Goal: Information Seeking & Learning: Learn about a topic

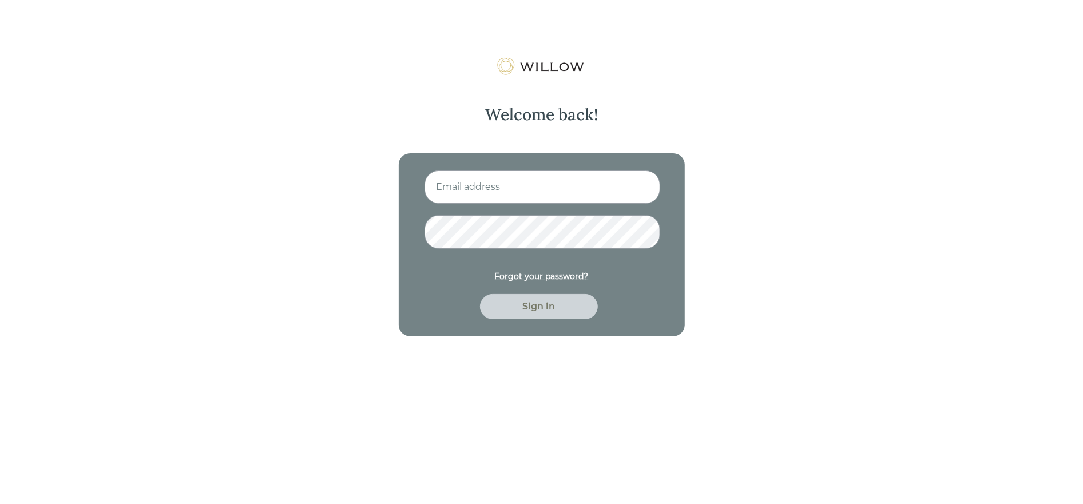
click at [548, 181] on input at bounding box center [543, 187] width 236 height 33
type input "nitya.kowtha@gmail.com"
click at [480, 294] on button "Sign in" at bounding box center [539, 306] width 118 height 25
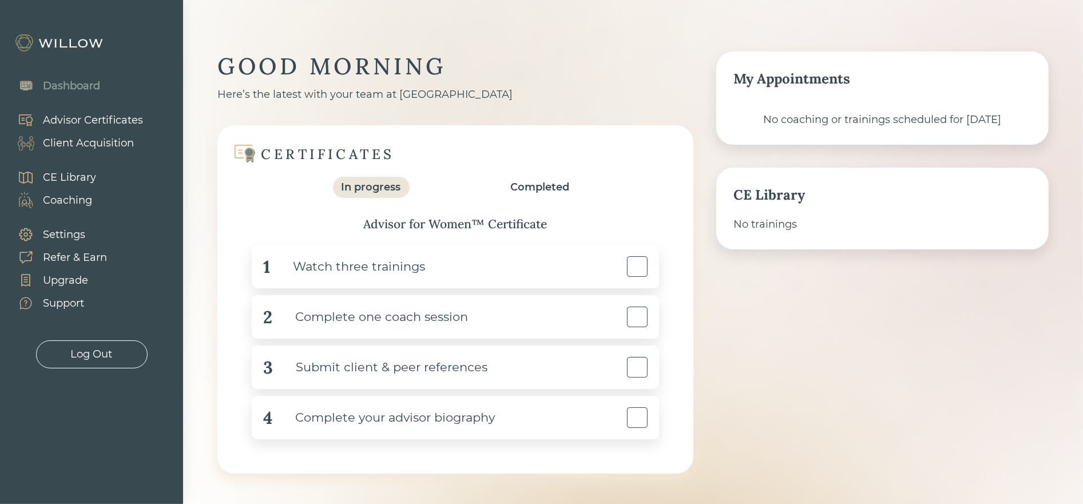
click at [84, 137] on div "Client Acquisition" at bounding box center [88, 143] width 91 height 15
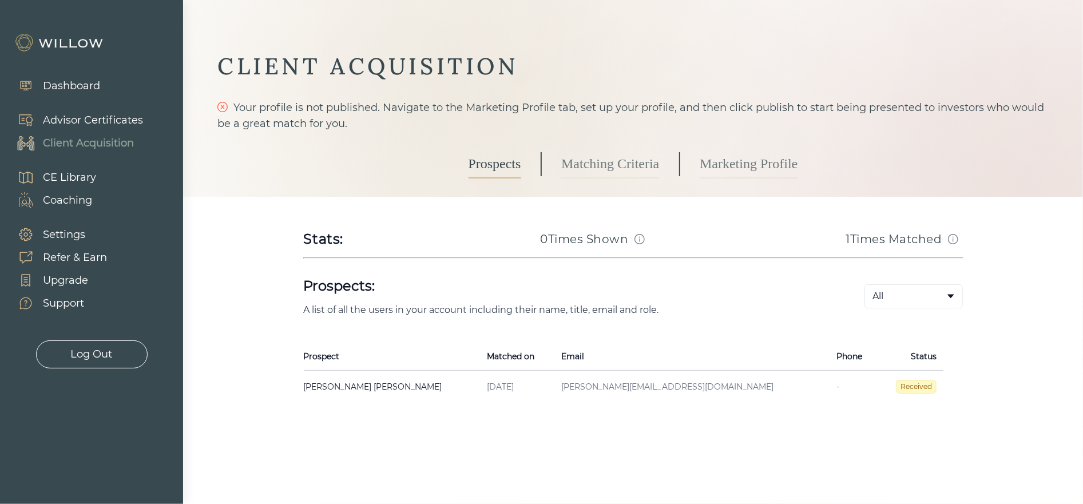
click at [709, 172] on link "Marketing Profile" at bounding box center [749, 164] width 98 height 29
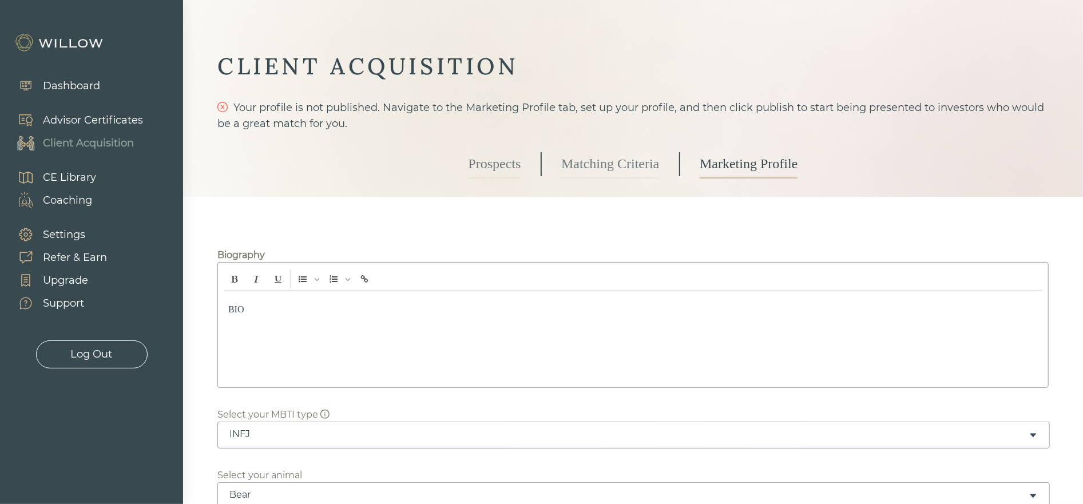
click at [585, 161] on link "Matching Criteria" at bounding box center [610, 164] width 98 height 29
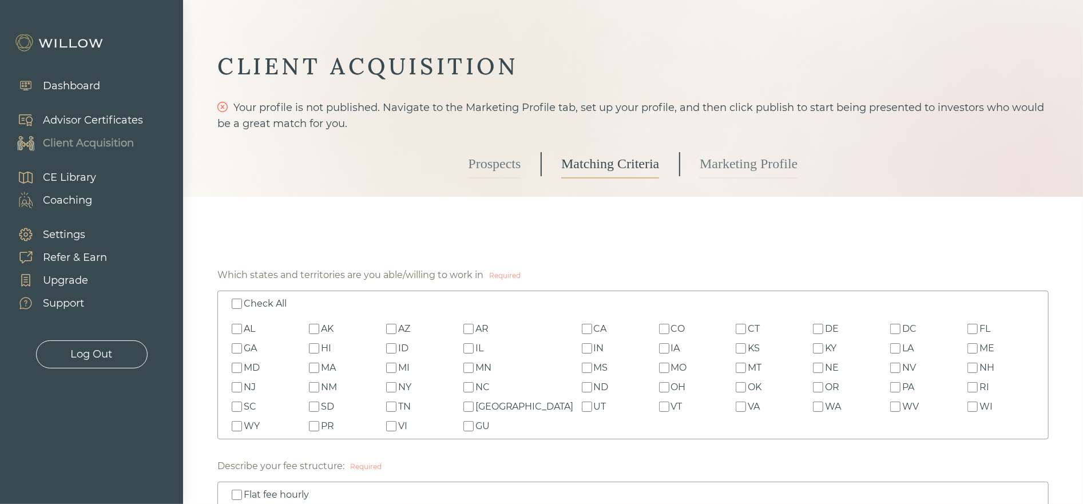
click at [714, 165] on link "Marketing Profile" at bounding box center [749, 164] width 98 height 29
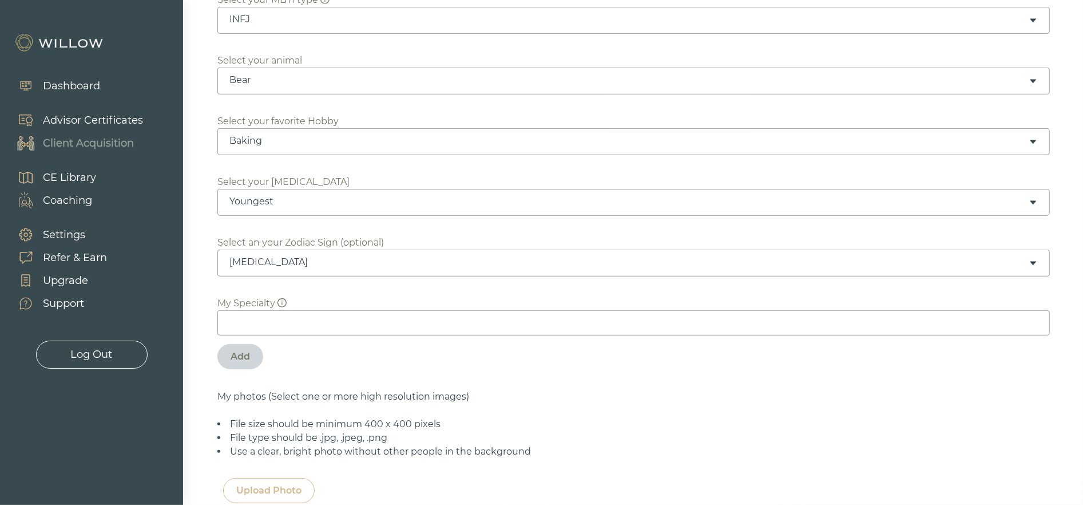
scroll to position [421, 0]
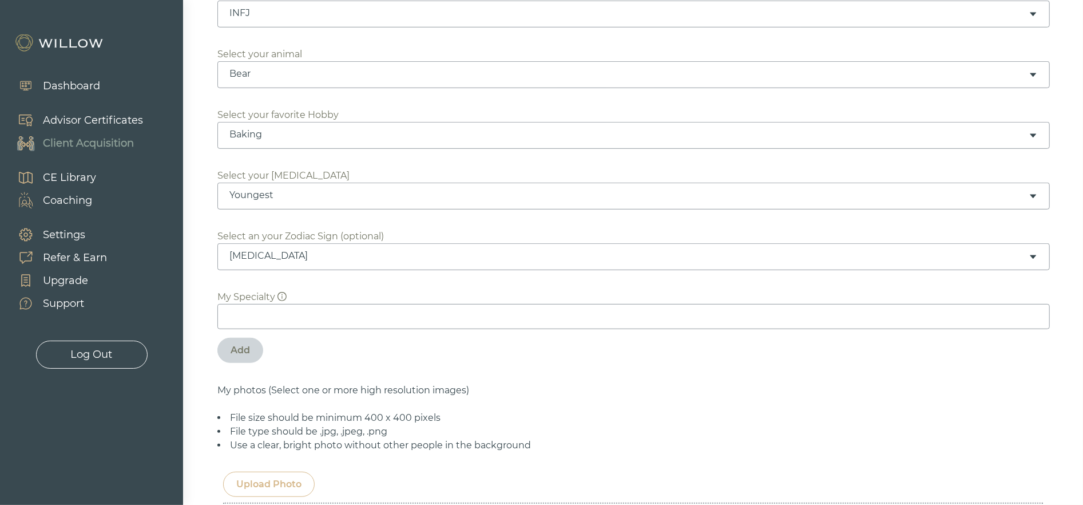
click at [262, 313] on input at bounding box center [633, 316] width 833 height 25
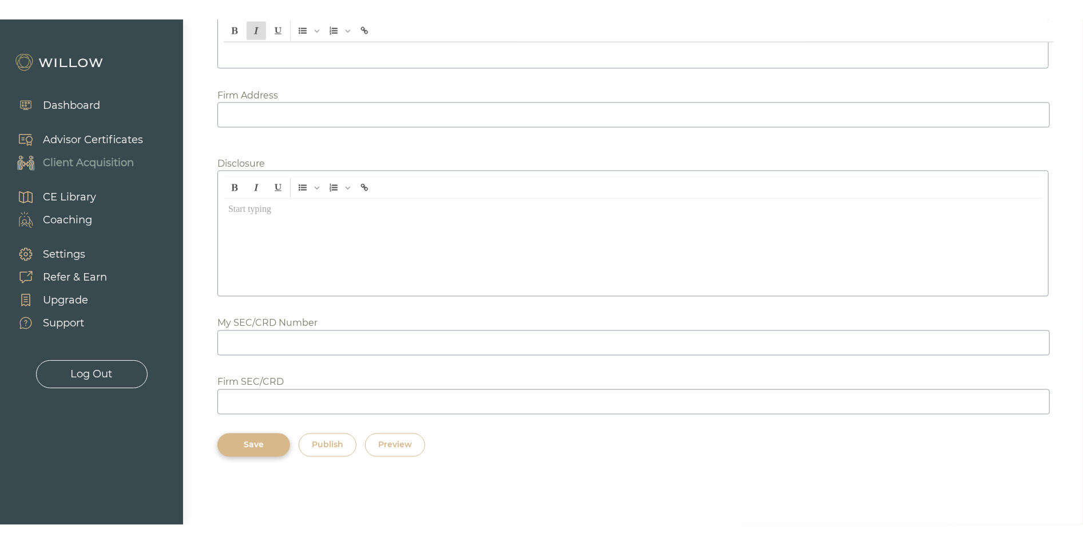
scroll to position [1369, 0]
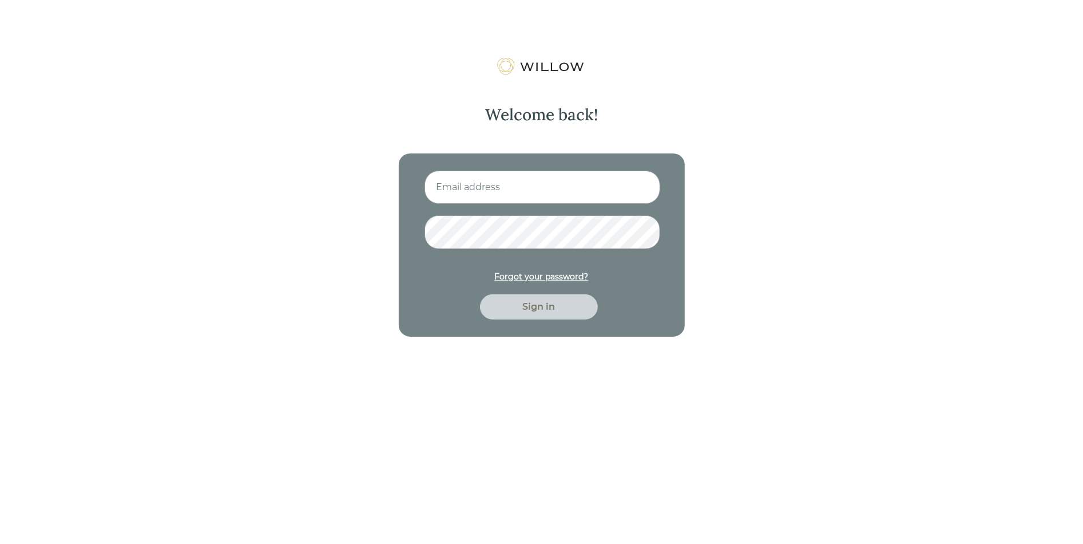
click at [469, 184] on input at bounding box center [543, 187] width 236 height 33
type input "nitya.kowtha@gmail.com"
click at [480, 294] on button "Sign in" at bounding box center [539, 306] width 118 height 25
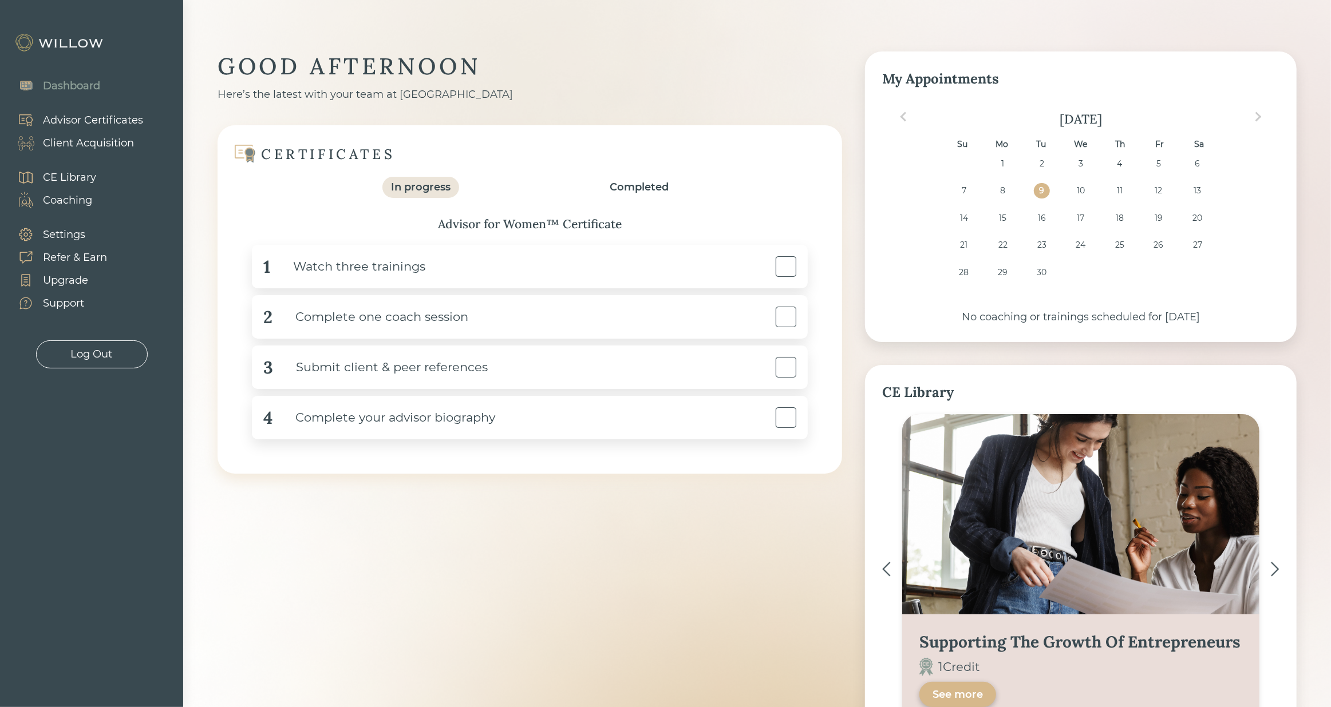
click at [81, 175] on div "CE Library" at bounding box center [69, 177] width 53 height 15
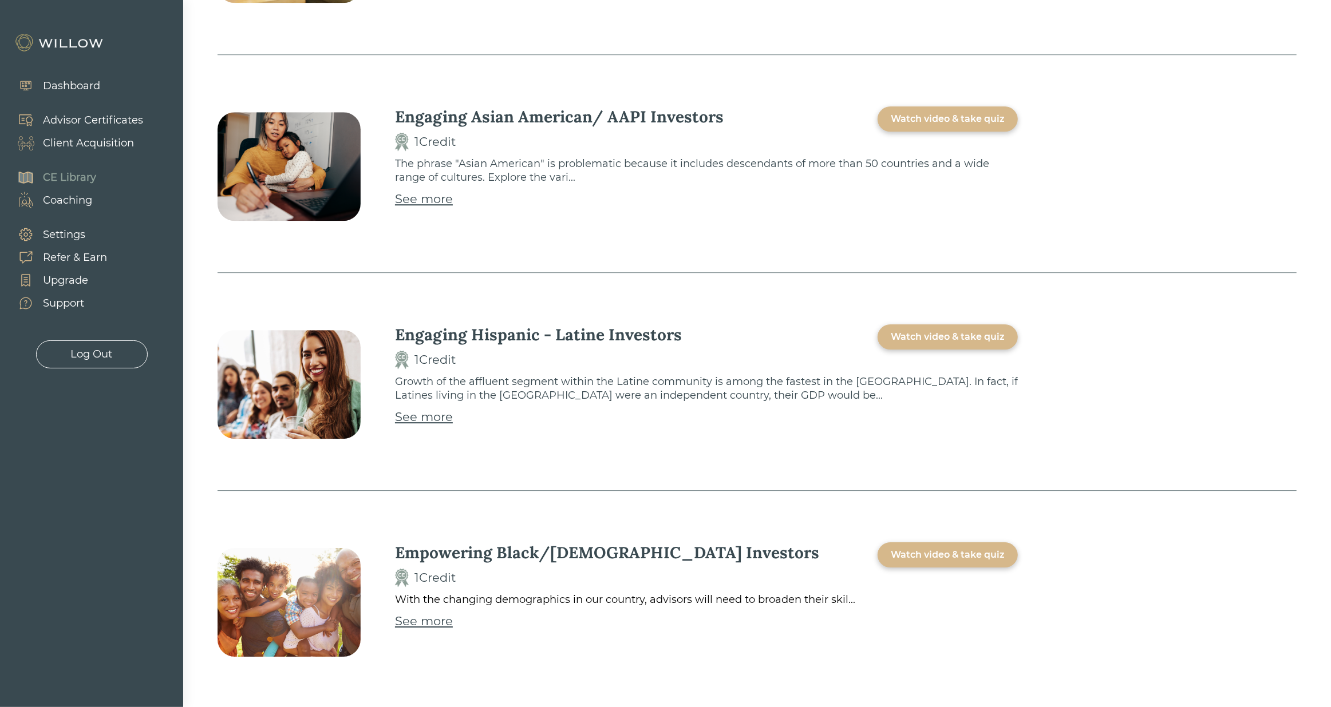
scroll to position [3102, 0]
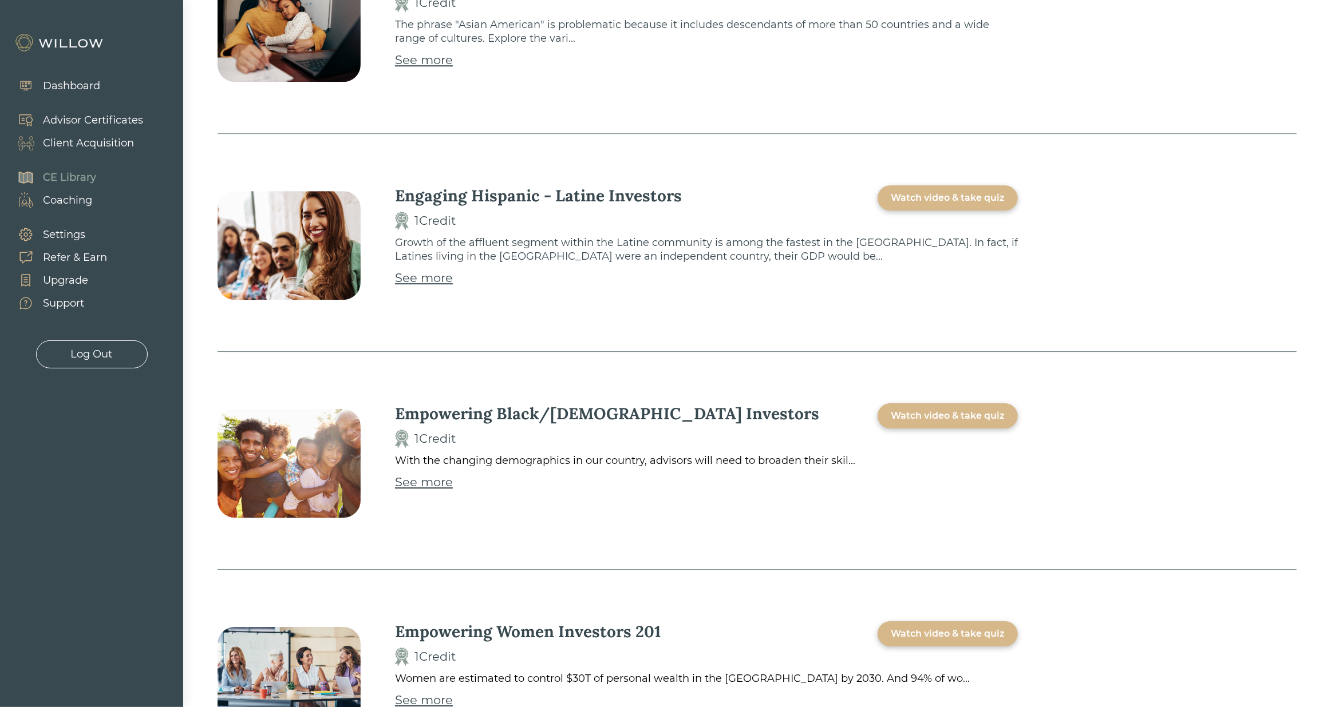
click at [74, 81] on div "Dashboard" at bounding box center [71, 85] width 57 height 15
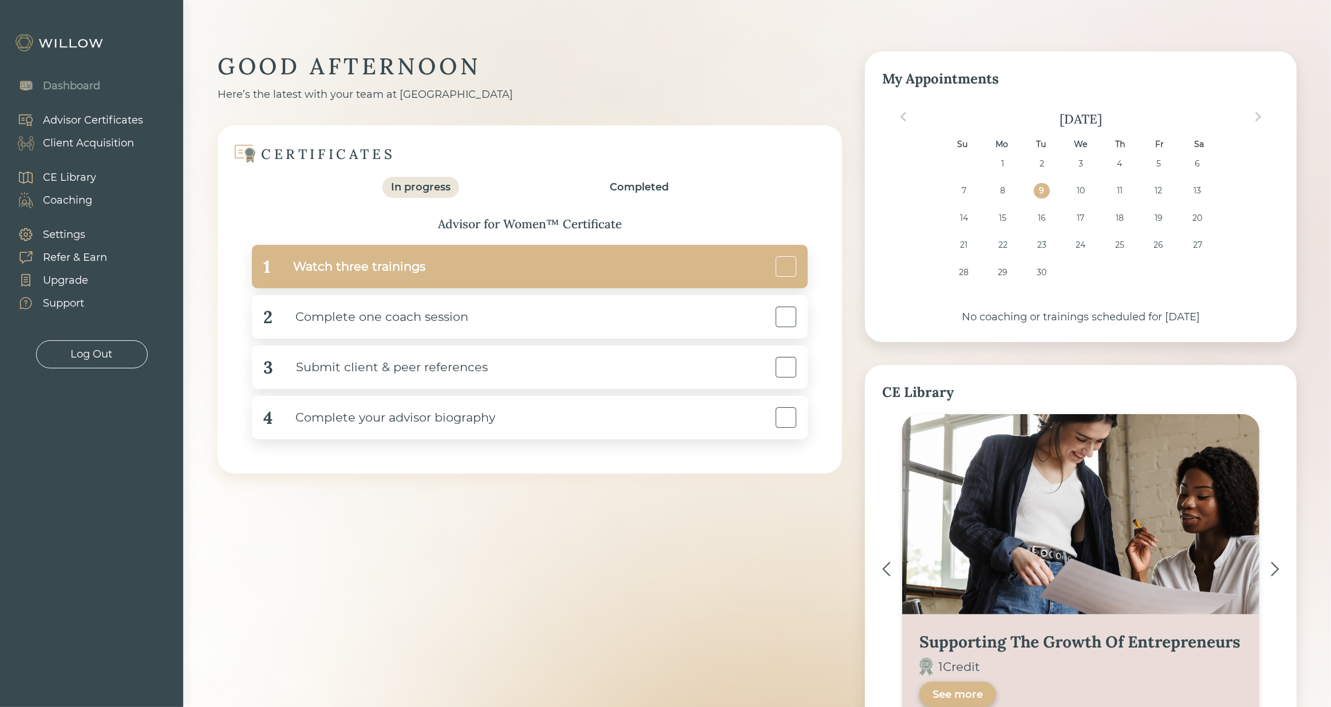
click at [416, 257] on div "Watch three trainings" at bounding box center [347, 267] width 155 height 26
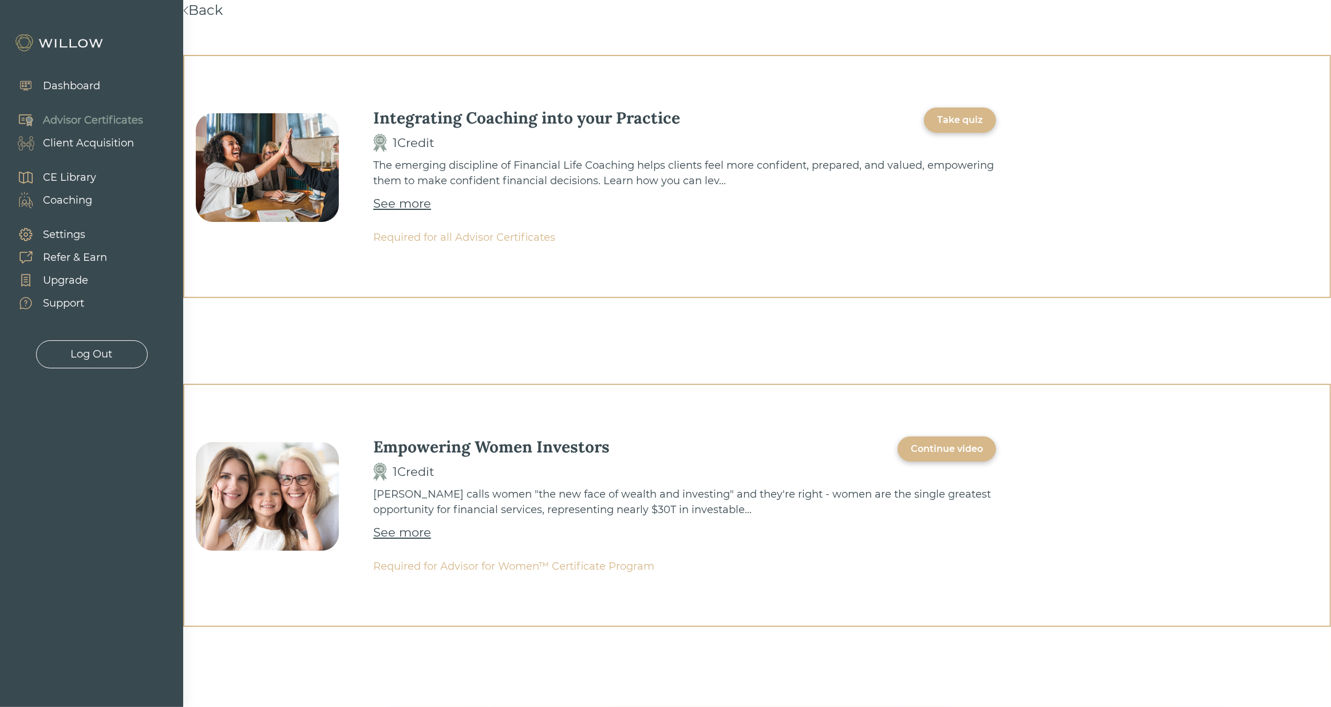
click at [381, 203] on div "See more" at bounding box center [402, 204] width 58 height 18
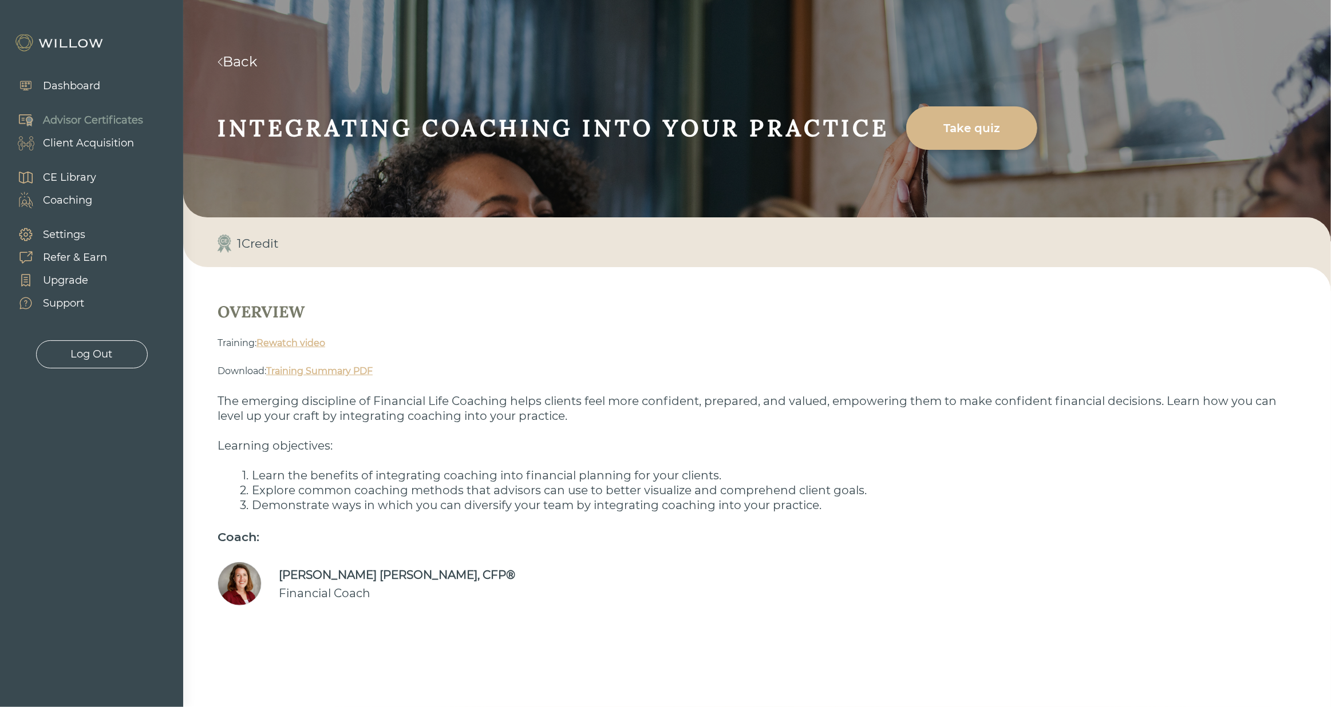
click at [302, 340] on link "Rewatch video" at bounding box center [290, 343] width 69 height 11
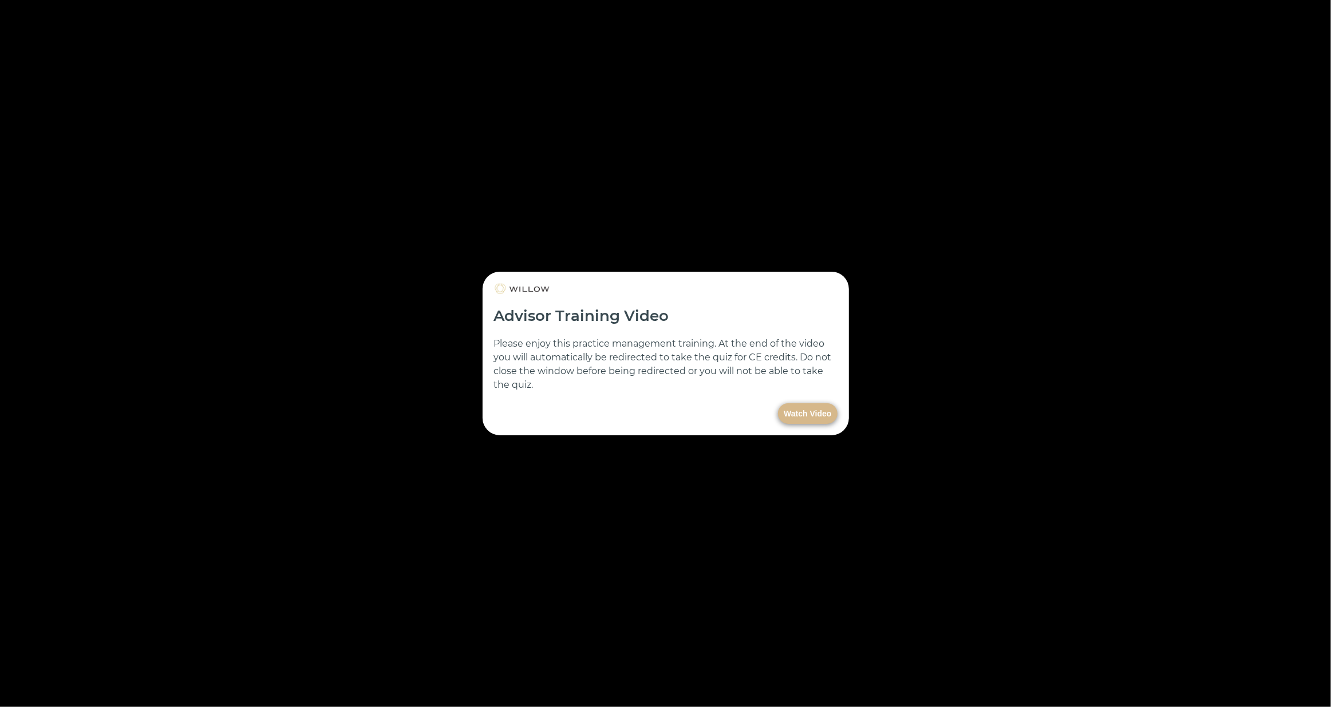
click at [799, 414] on button "Watch Video" at bounding box center [807, 413] width 59 height 21
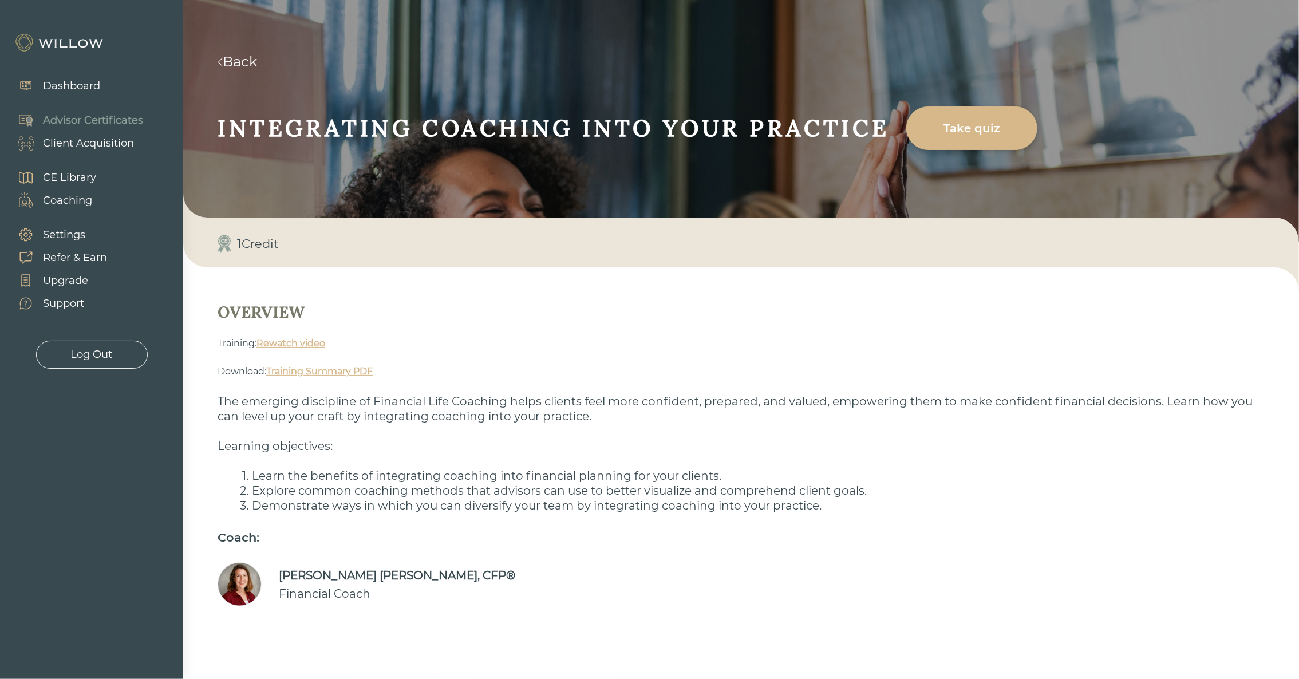
click at [250, 65] on link "Back" at bounding box center [236, 61] width 39 height 17
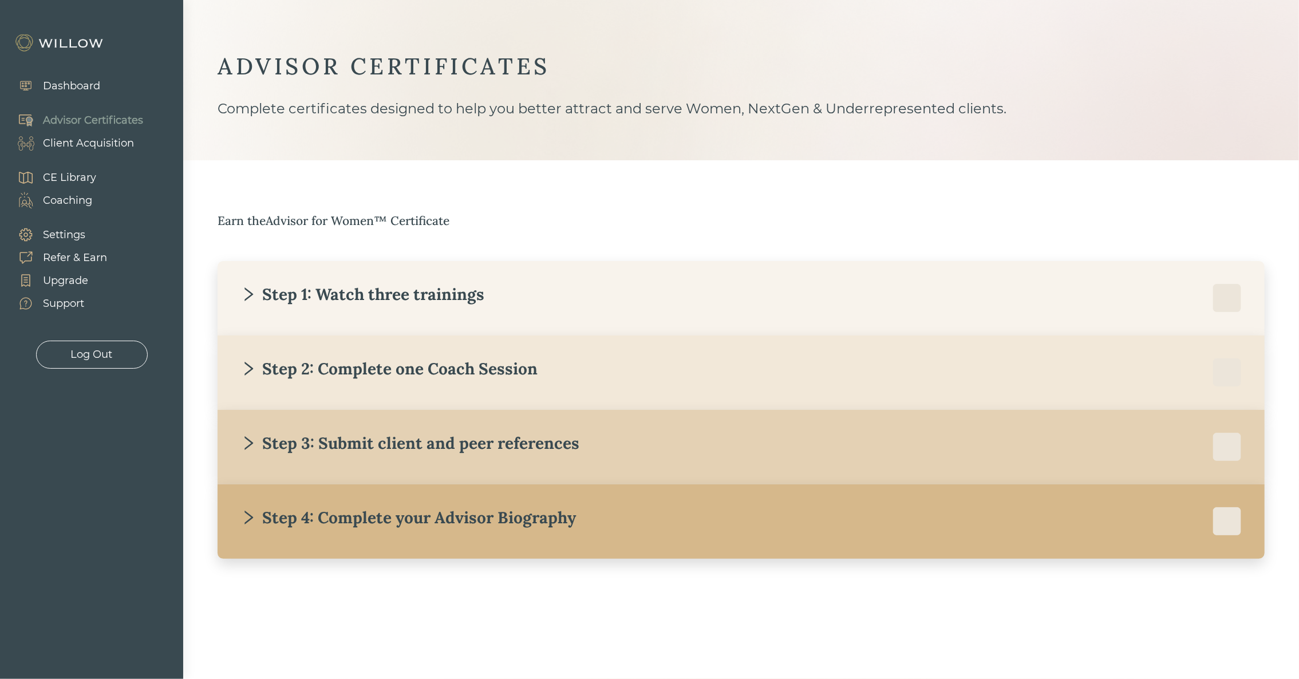
click at [282, 294] on div "Step 1: Watch three trainings" at bounding box center [362, 294] width 244 height 21
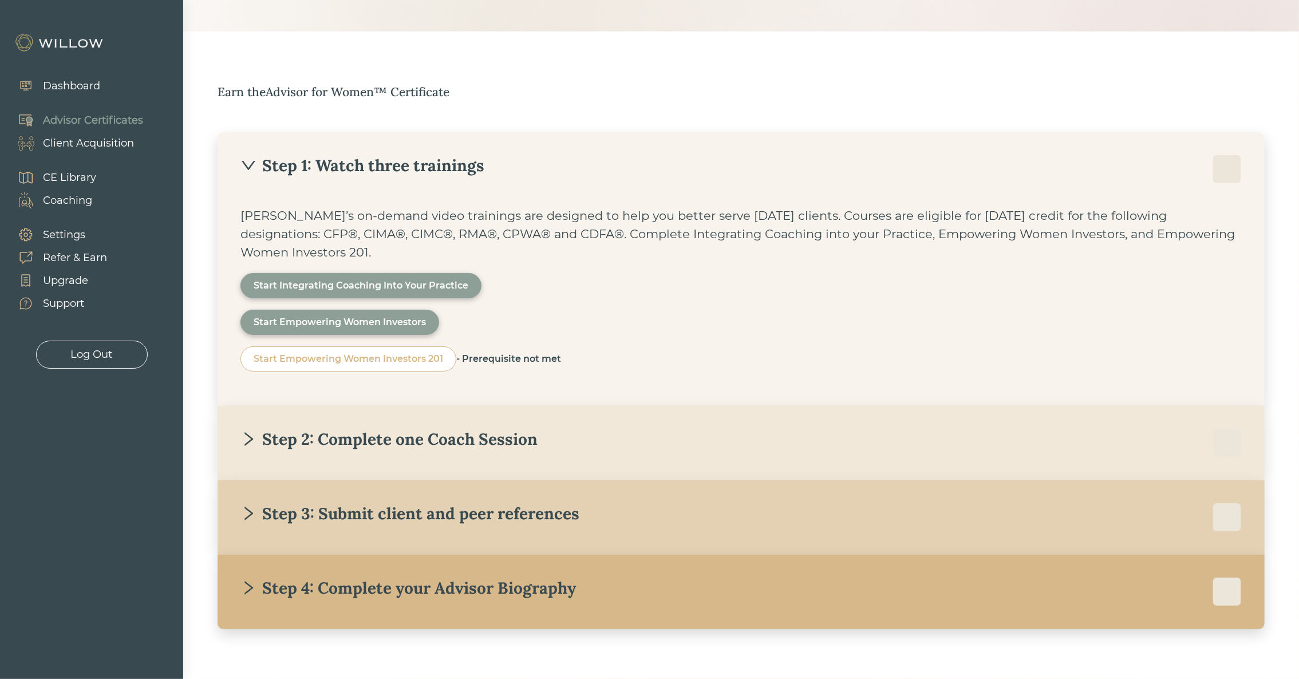
scroll to position [149, 0]
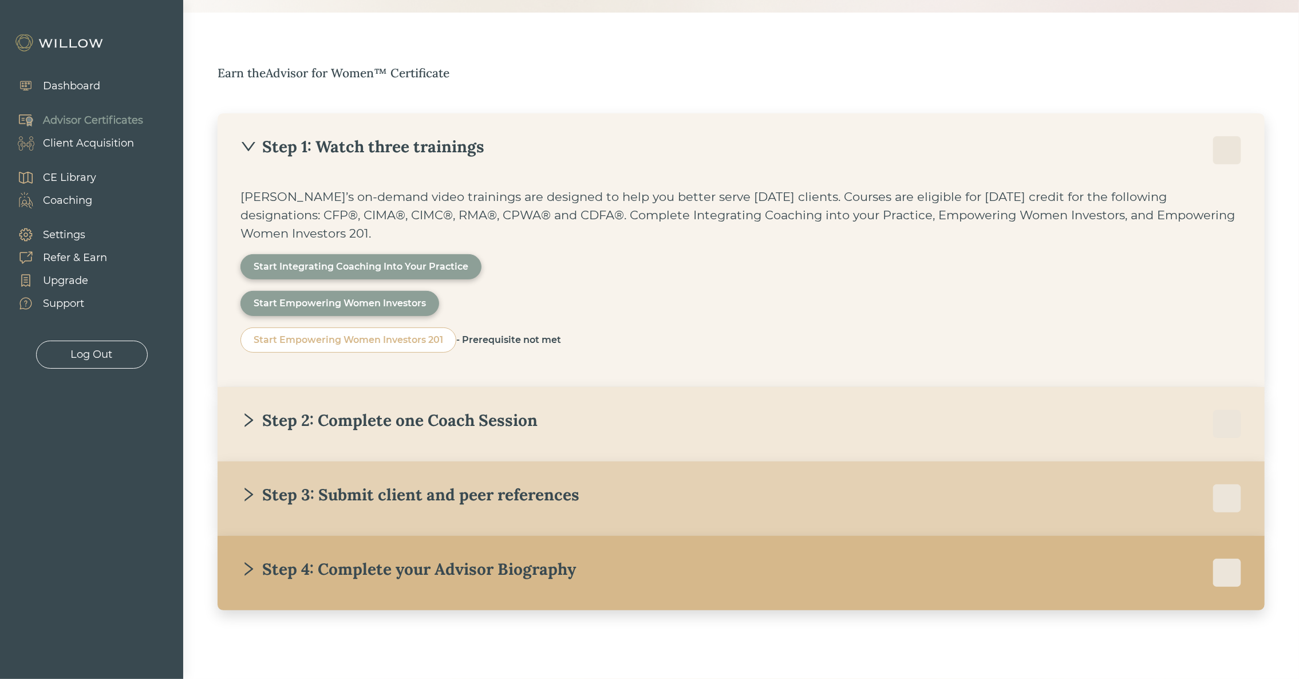
click at [289, 418] on div "Step 2: Complete one Coach Session" at bounding box center [388, 420] width 297 height 21
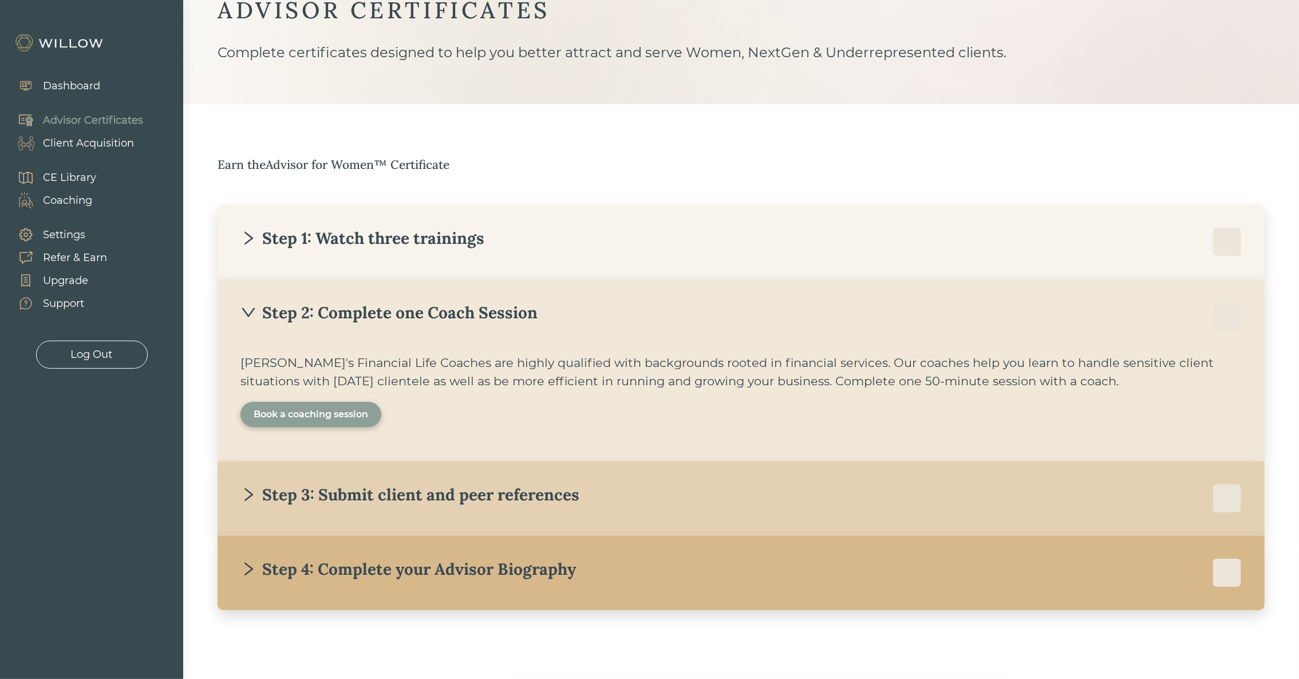
scroll to position [57, 0]
click at [289, 418] on div "Book a coaching session" at bounding box center [311, 414] width 114 height 14
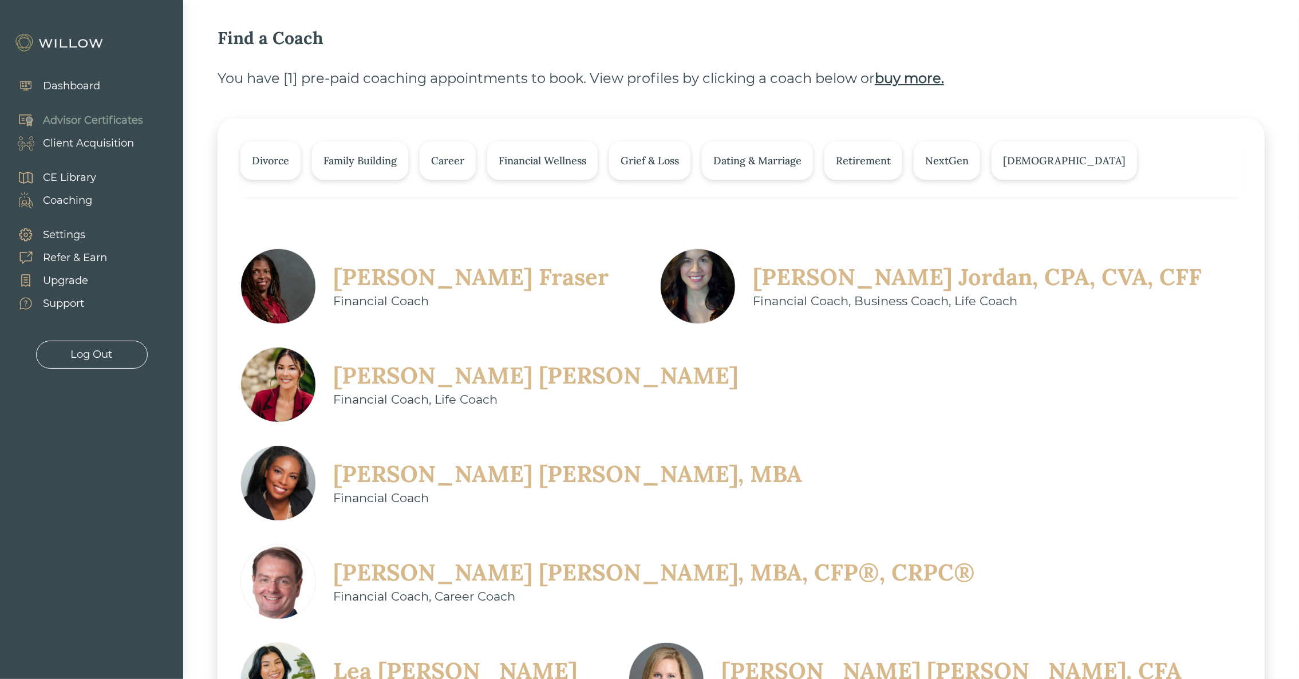
scroll to position [86, 0]
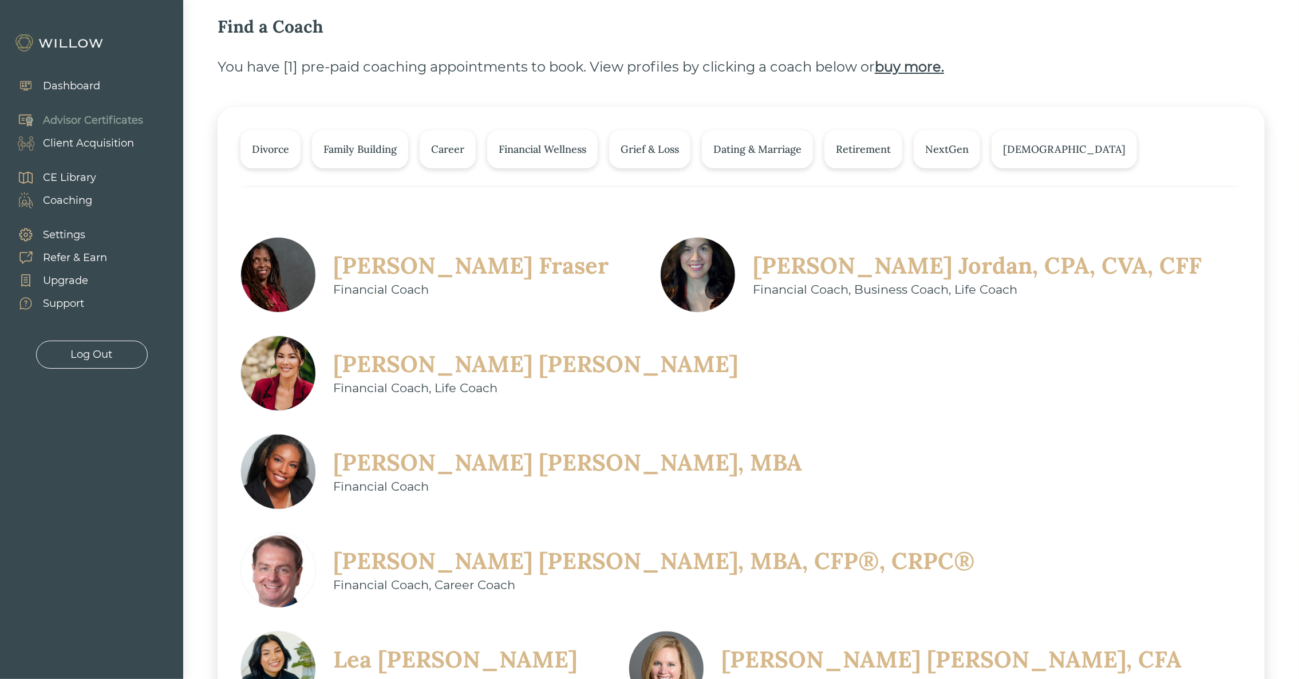
click at [375, 362] on div "Christine Sarno" at bounding box center [535, 364] width 405 height 30
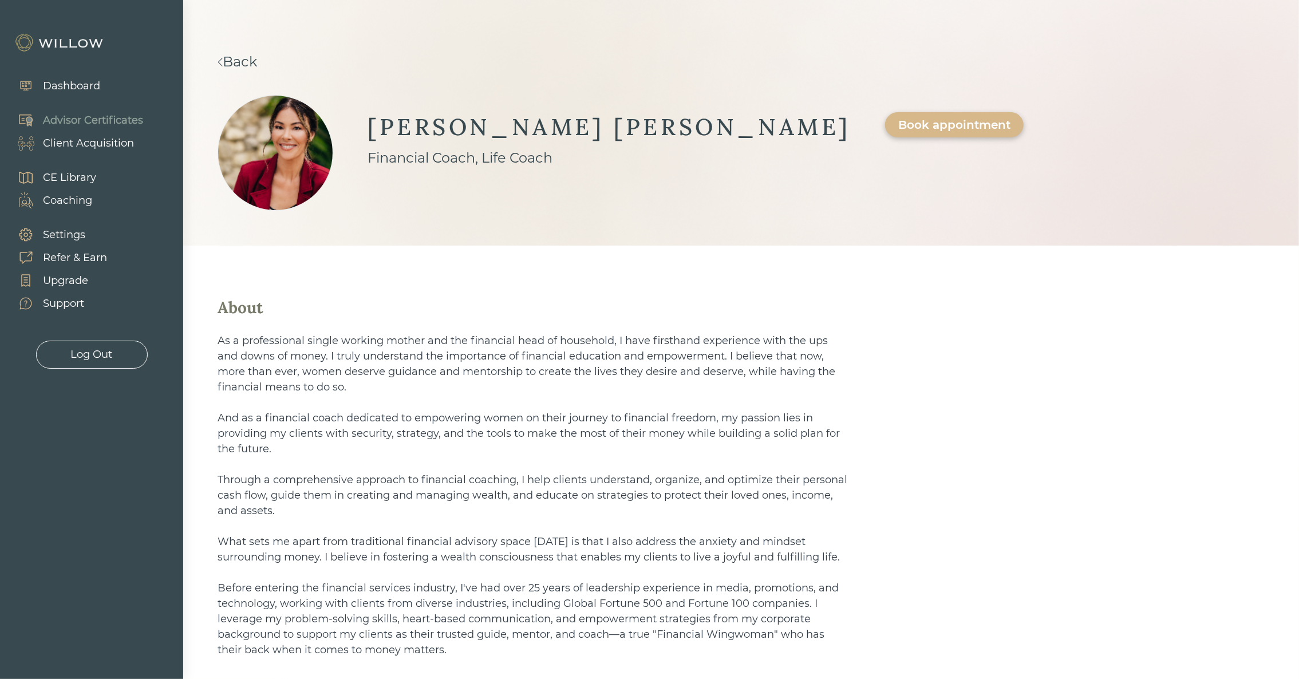
click at [257, 62] on link "Back" at bounding box center [236, 61] width 39 height 17
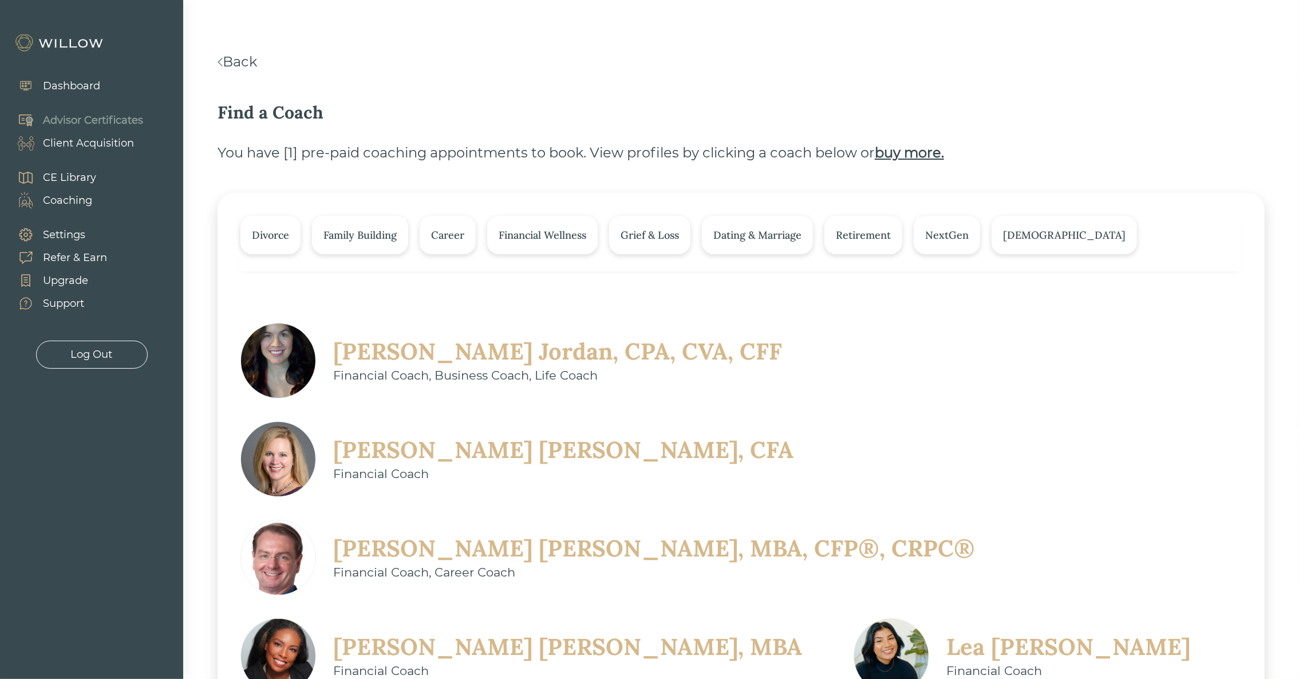
click at [246, 69] on link "Back" at bounding box center [236, 61] width 39 height 17
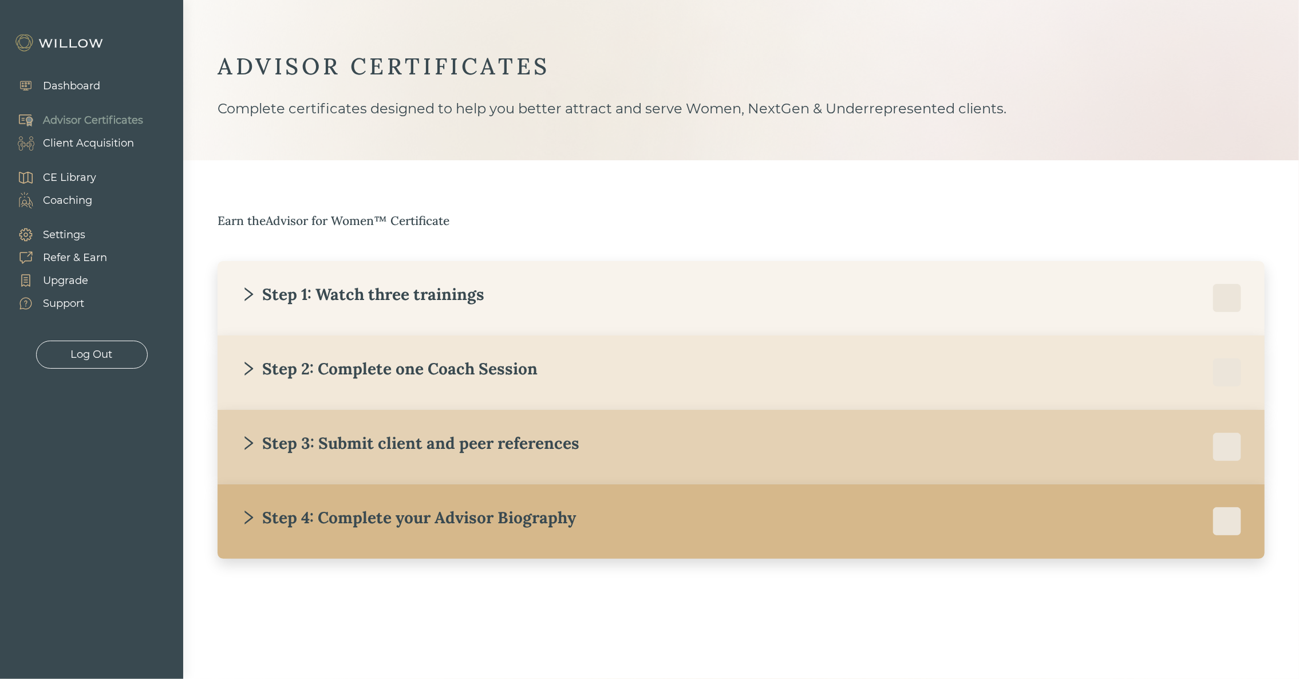
click at [269, 375] on div "Step 2: Complete one Coach Session" at bounding box center [388, 368] width 297 height 21
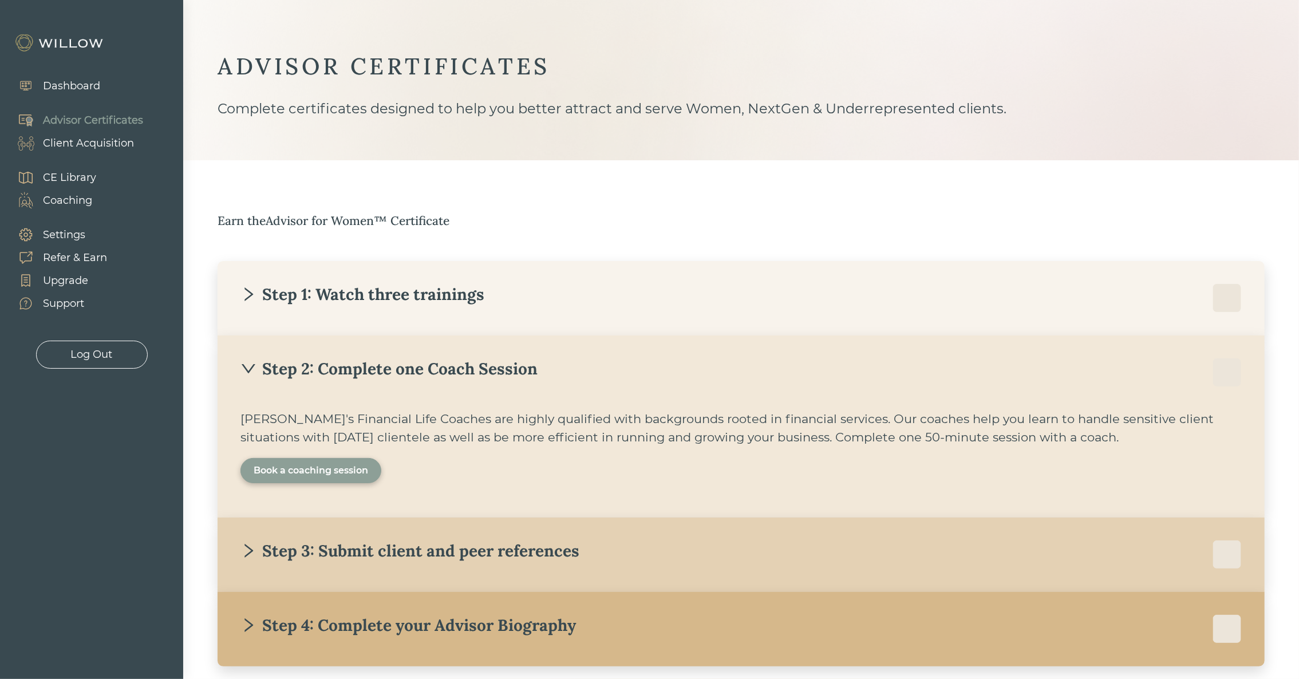
click at [400, 543] on div "Step 3: Submit client and peer references" at bounding box center [409, 550] width 339 height 21
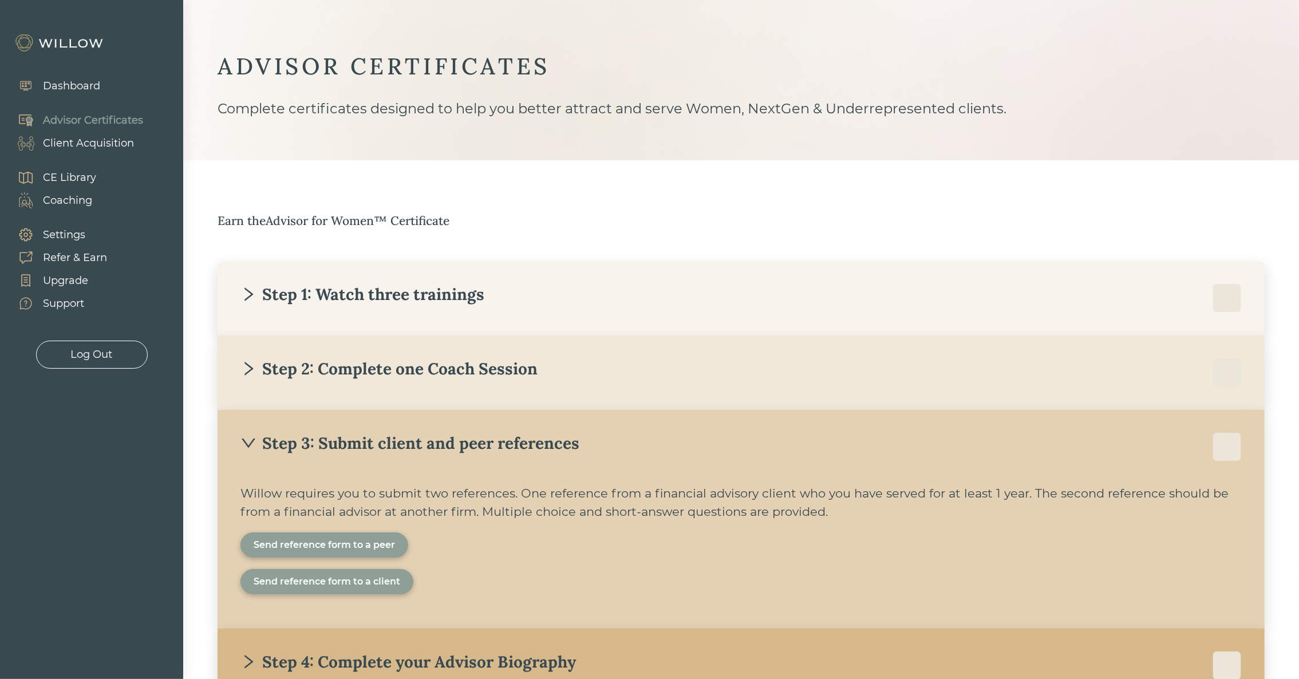
click at [335, 543] on div "Send reference form to a peer" at bounding box center [324, 545] width 141 height 14
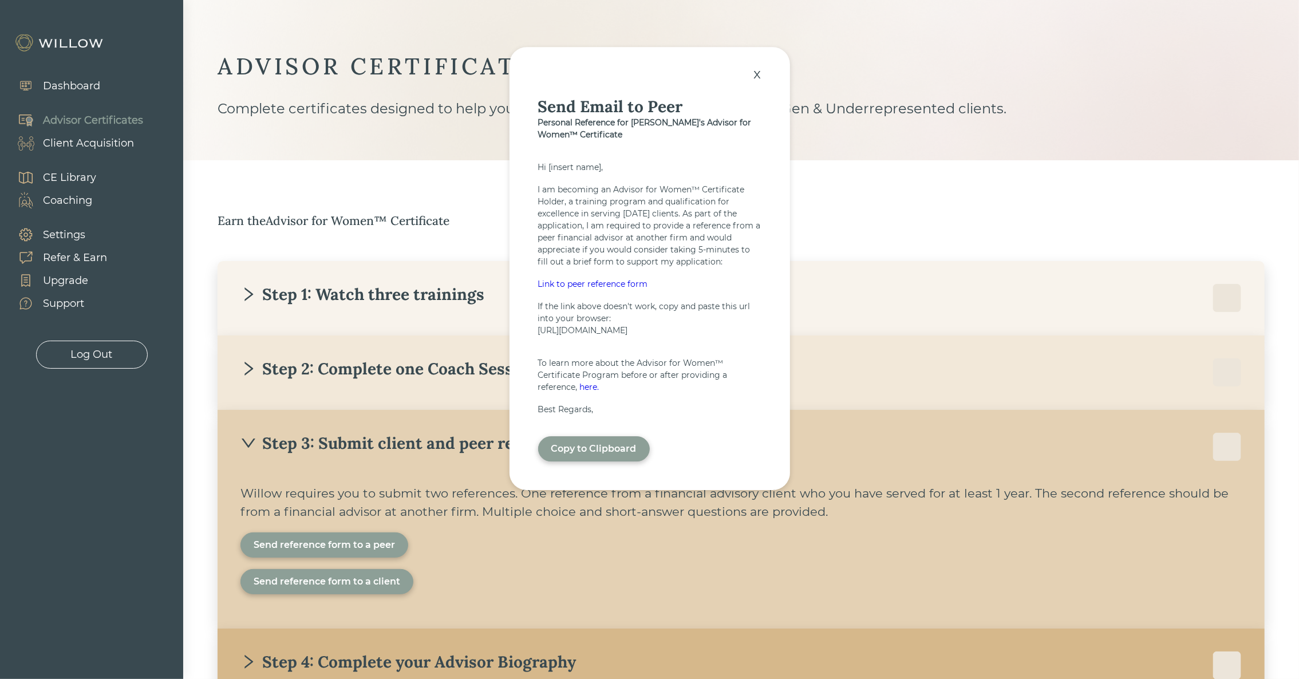
click at [577, 282] on div "Link to peer reference form" at bounding box center [649, 284] width 223 height 12
click at [758, 66] on div "x" at bounding box center [757, 73] width 19 height 25
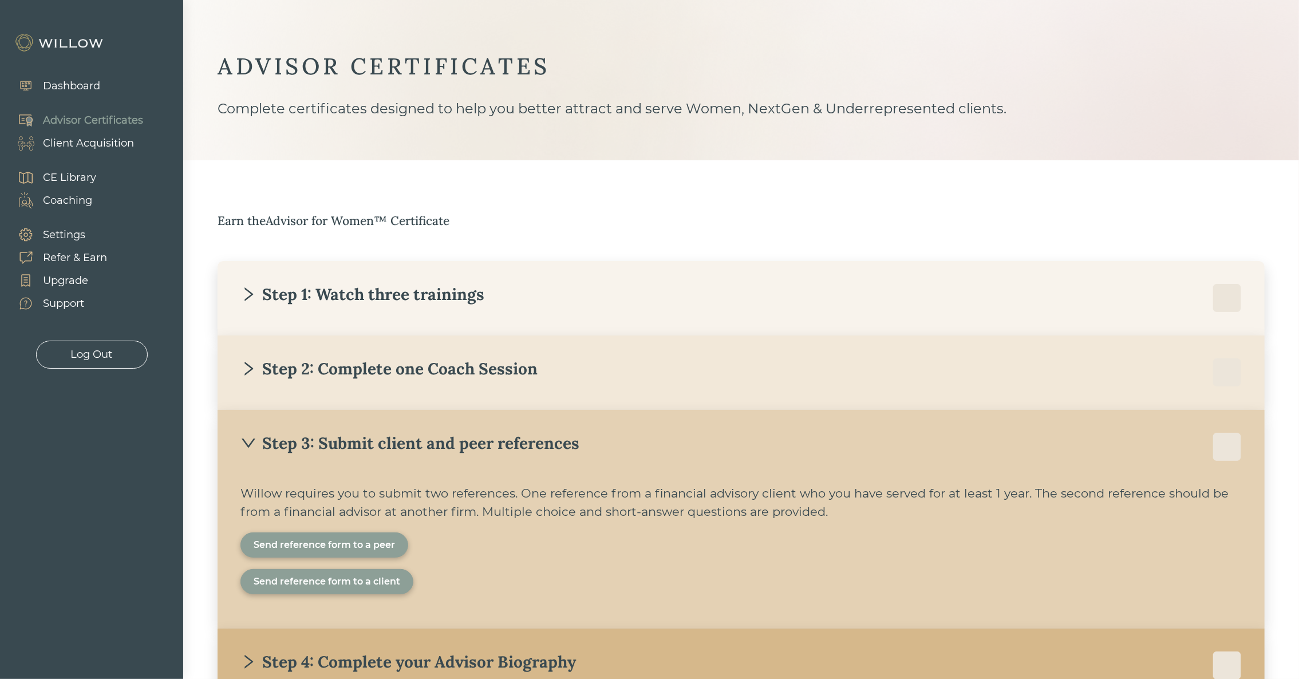
scroll to position [94, 0]
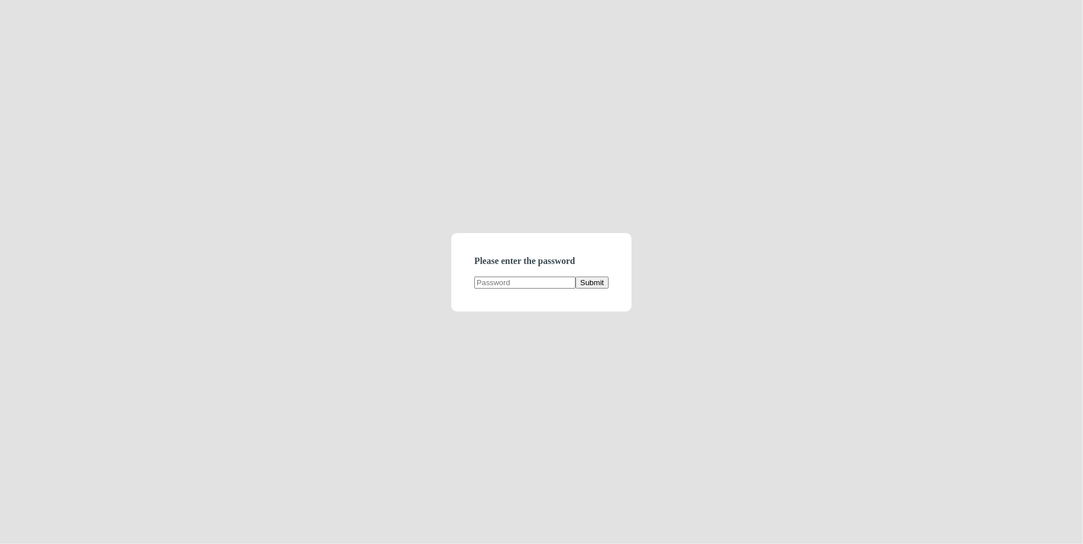
click at [496, 280] on input "text" at bounding box center [524, 282] width 101 height 12
type input "demodirectory"
click button "Submit" at bounding box center [592, 282] width 33 height 12
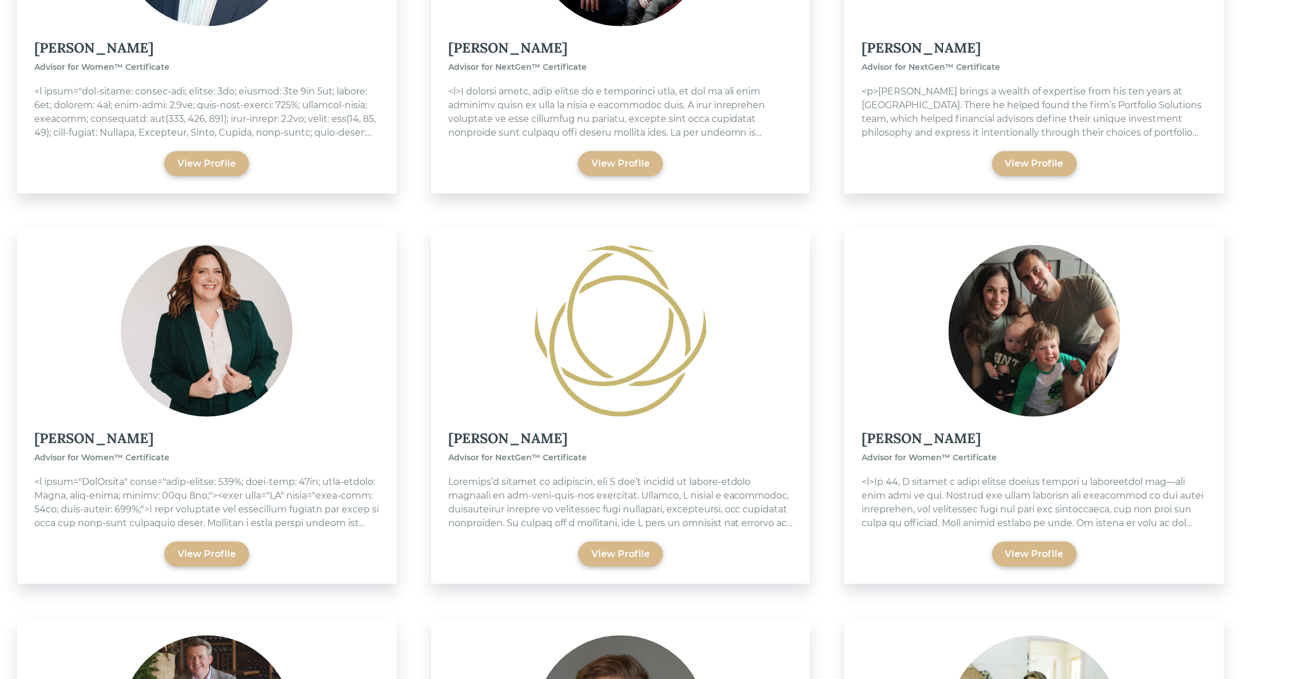
scroll to position [4615, 0]
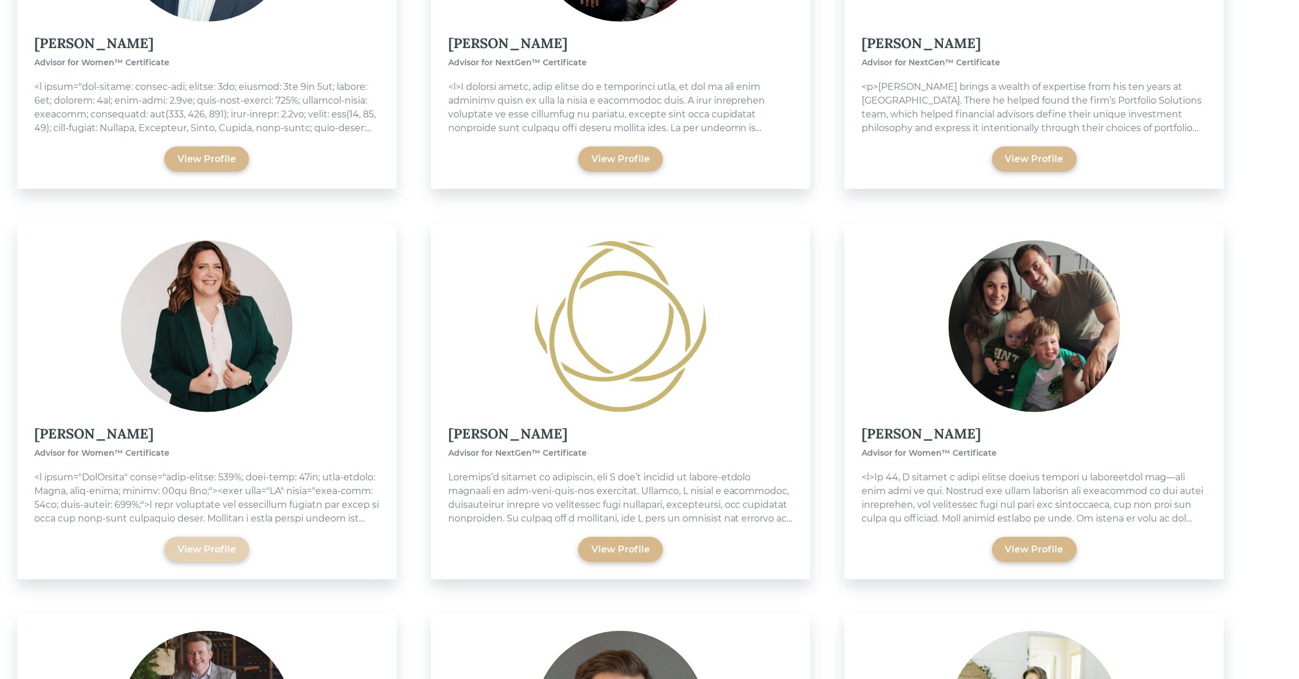
click at [191, 543] on div "View Profile" at bounding box center [206, 550] width 58 height 14
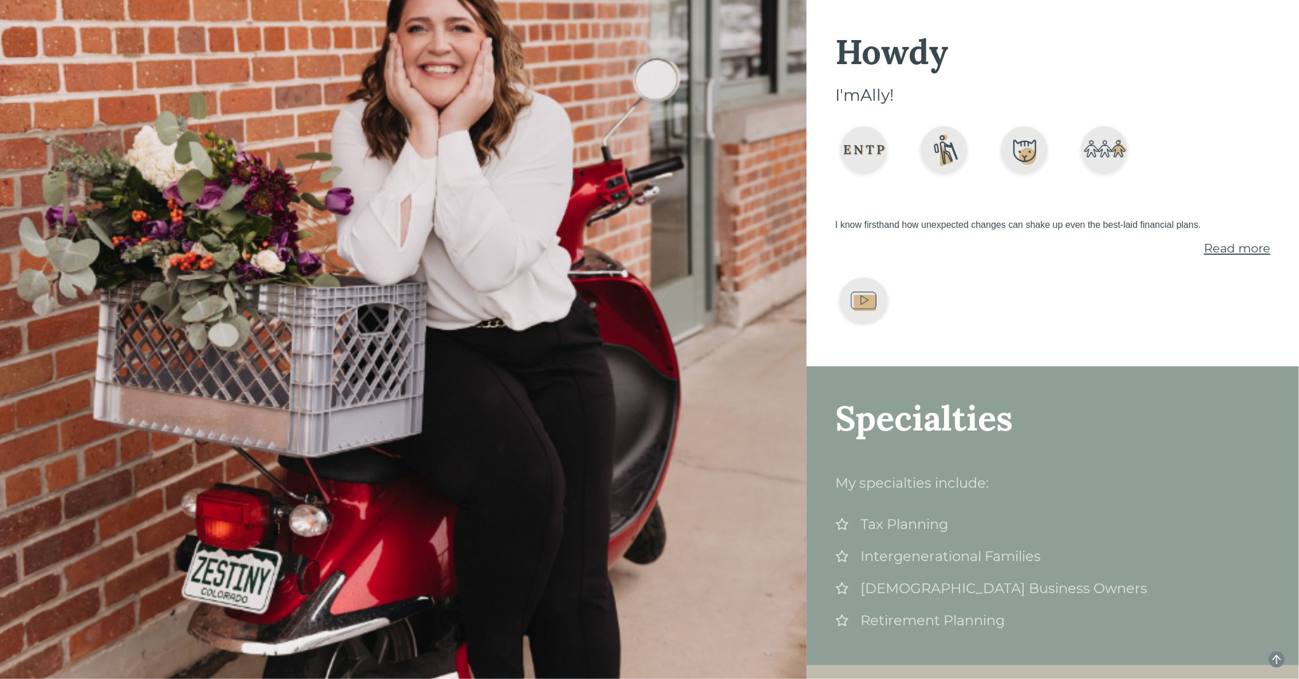
click at [1083, 248] on span "Read more" at bounding box center [1237, 248] width 66 height 14
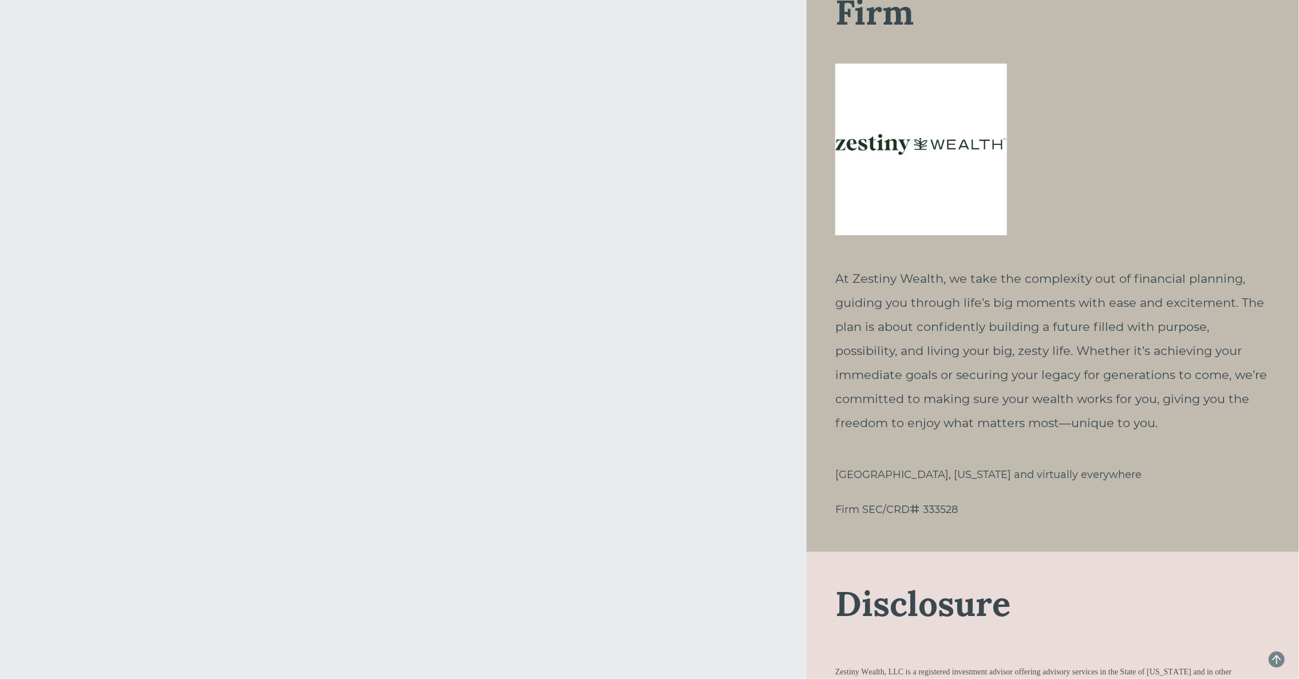
scroll to position [861, 0]
